Goal: Task Accomplishment & Management: Manage account settings

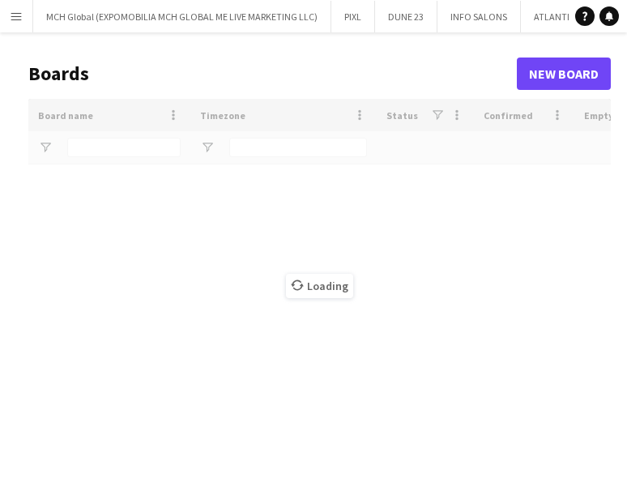
type input "******"
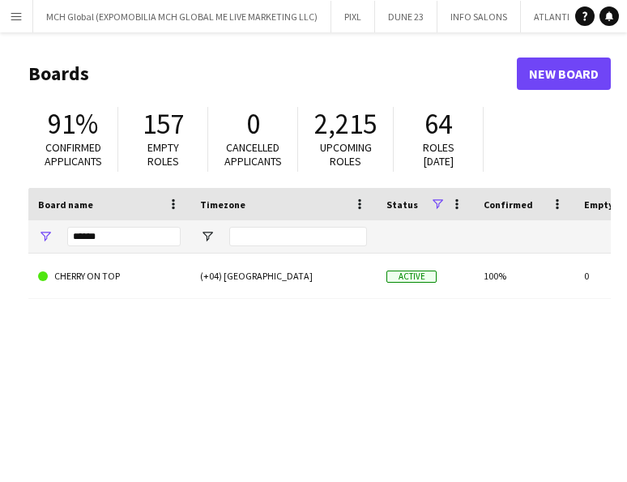
click at [16, 19] on app-icon "Menu" at bounding box center [16, 16] width 13 height 13
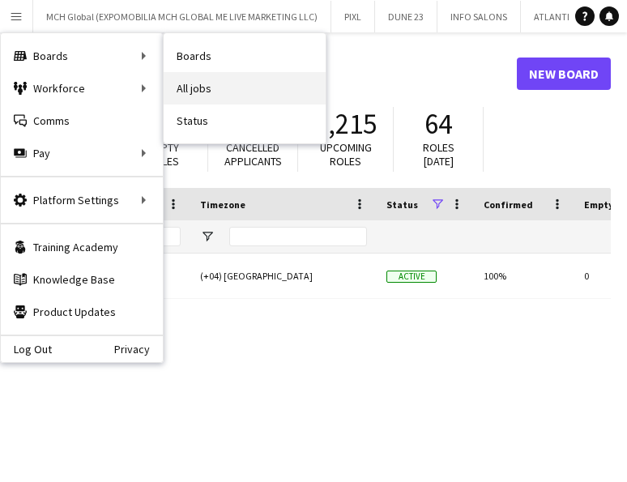
click at [191, 91] on link "All jobs" at bounding box center [245, 88] width 162 height 32
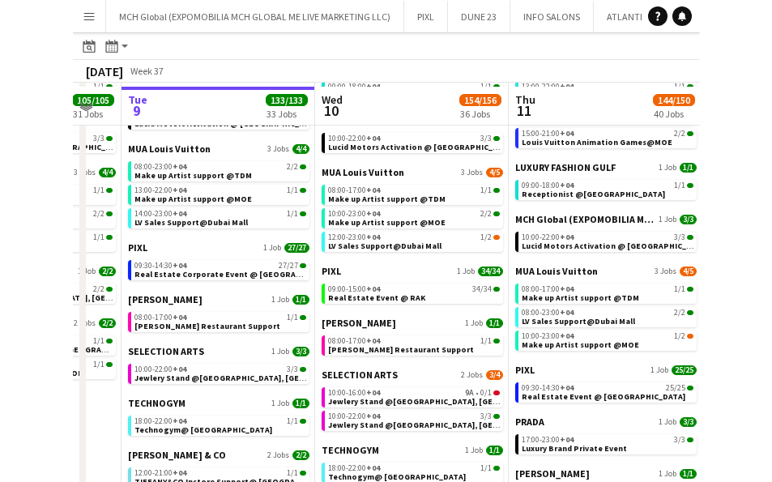
scroll to position [1023, 0]
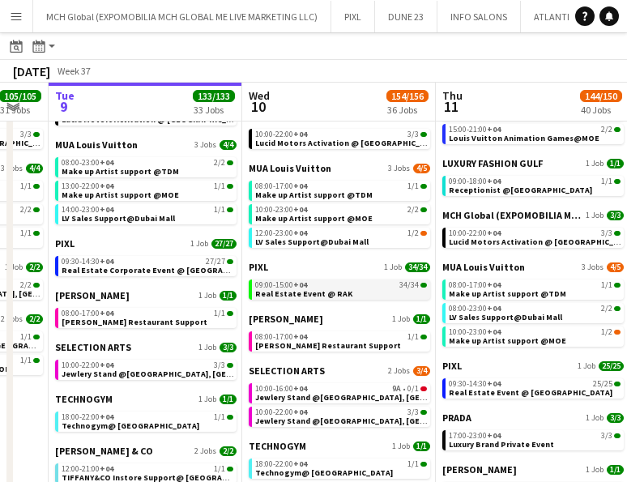
click at [316, 283] on div "09:00-15:00 +04 34/34" at bounding box center [341, 285] width 172 height 8
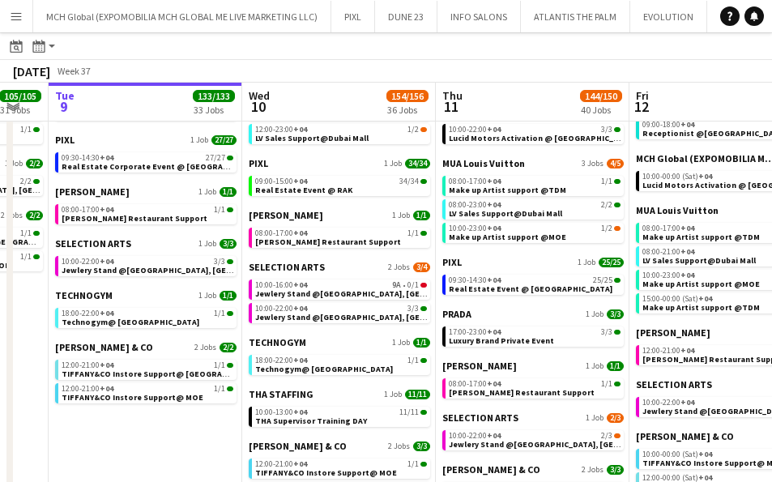
scroll to position [1129, 0]
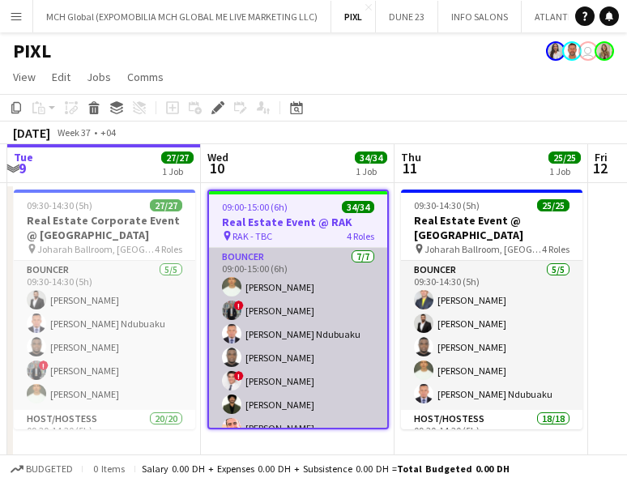
scroll to position [0, 578]
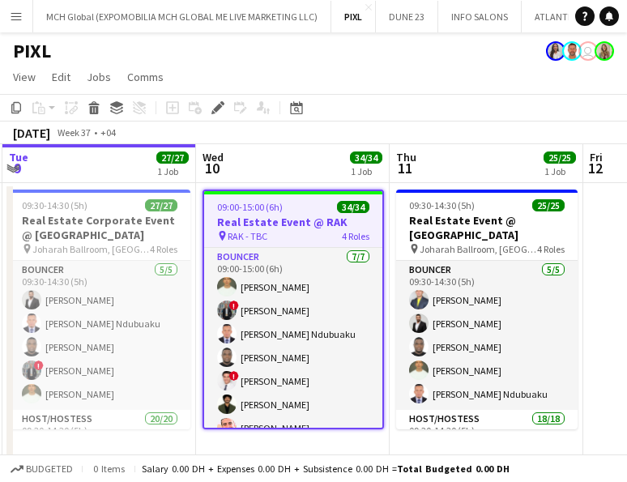
click at [284, 215] on h3 "Real Estate Event @ RAK" at bounding box center [293, 222] width 178 height 15
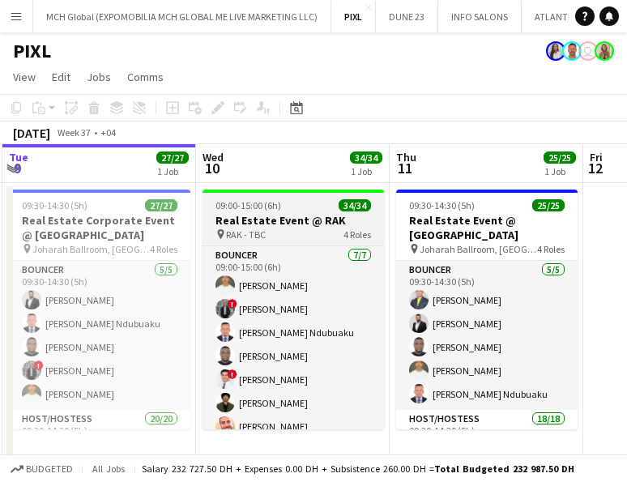
click at [254, 197] on app-job-card "09:00-15:00 (6h) 34/34 Real Estate Event @ RAK pin RAK - TBC 4 Roles Bouncer 7/…" at bounding box center [292, 309] width 181 height 240
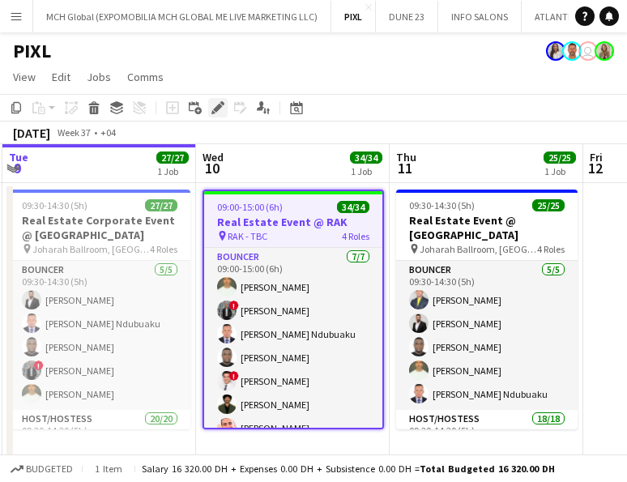
click at [219, 108] on icon at bounding box center [217, 108] width 9 height 9
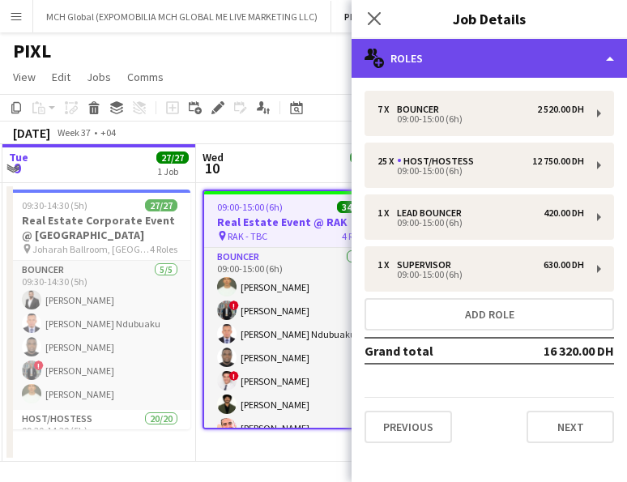
click at [502, 49] on div "multiple-users-add Roles" at bounding box center [488, 58] width 275 height 39
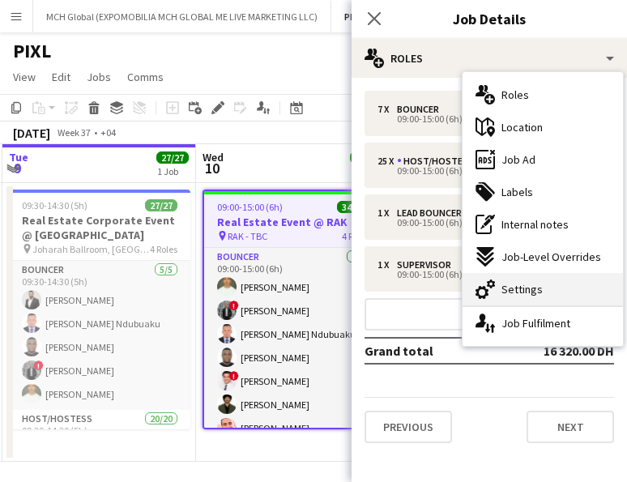
click at [529, 298] on div "cog-double-3 Settings" at bounding box center [542, 289] width 160 height 32
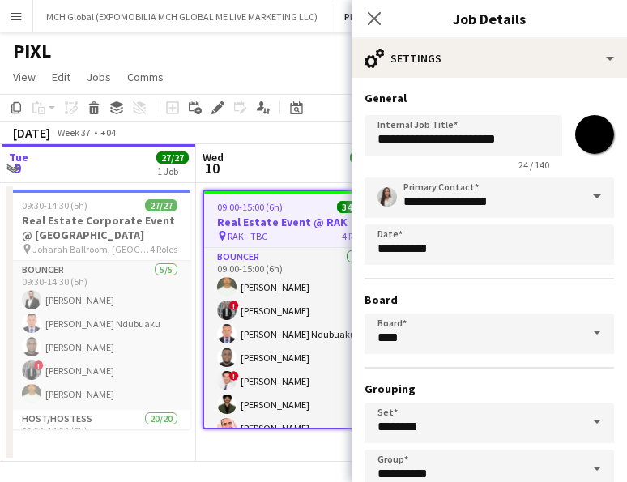
click at [592, 134] on input "*******" at bounding box center [594, 134] width 58 height 58
type input "*******"
click at [375, 17] on icon at bounding box center [373, 18] width 15 height 15
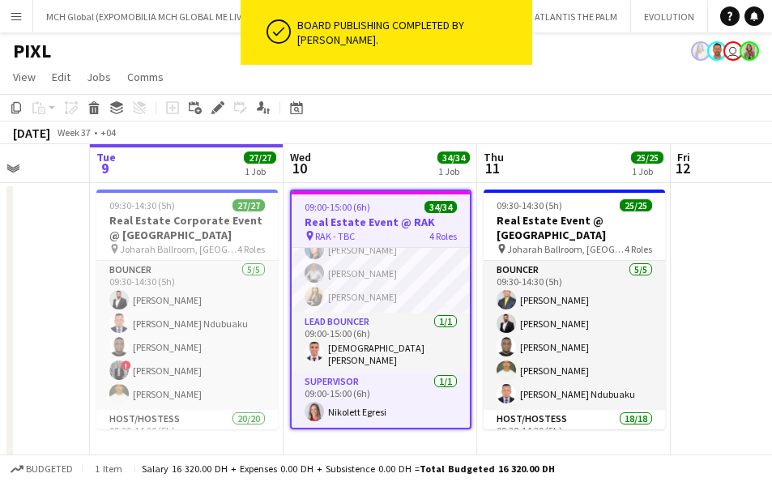
scroll to position [745, 0]
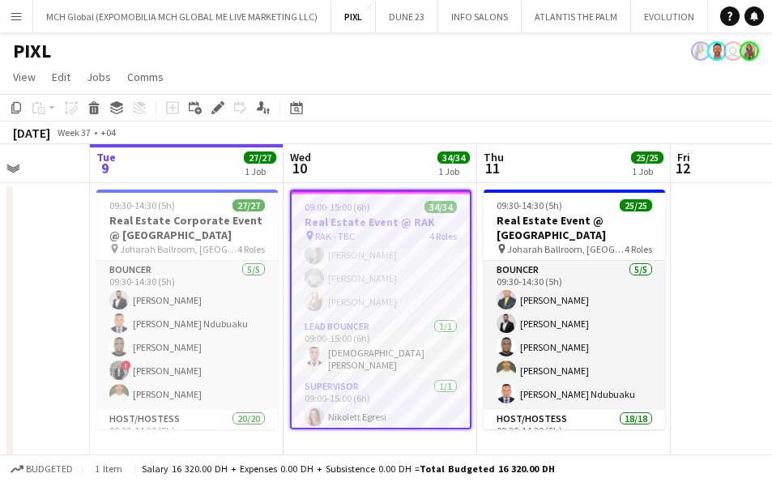
click at [389, 109] on app-toolbar "Copy Paste Paste Command V Paste with crew Command Shift V Paste linked Job Del…" at bounding box center [386, 108] width 772 height 28
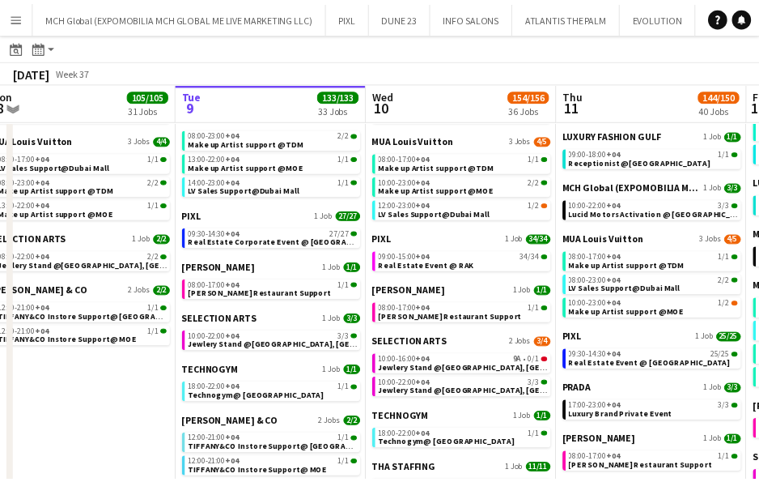
scroll to position [0, 406]
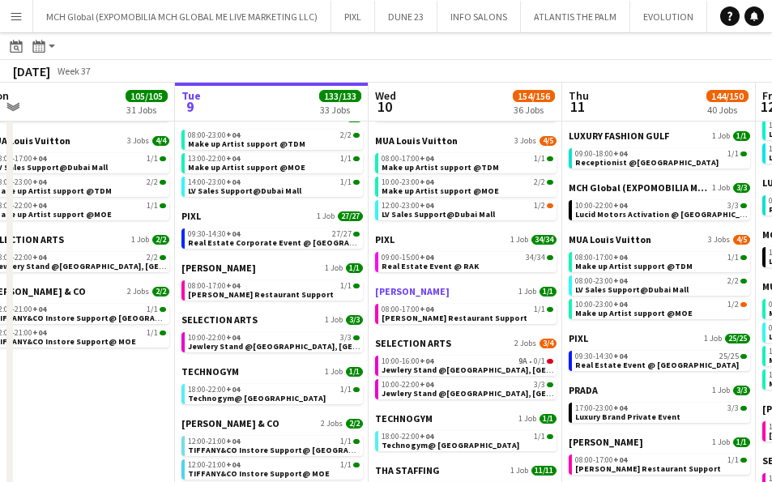
drag, startPoint x: 474, startPoint y: 309, endPoint x: 471, endPoint y: 291, distance: 18.1
click at [471, 291] on app-calendar-brief-board "[PERSON_NAME] 1 Job [DATE] 08:00-17:00 +04 1/1 [PERSON_NAME] Restaurant Support" at bounding box center [465, 304] width 181 height 39
